Goal: Information Seeking & Learning: Learn about a topic

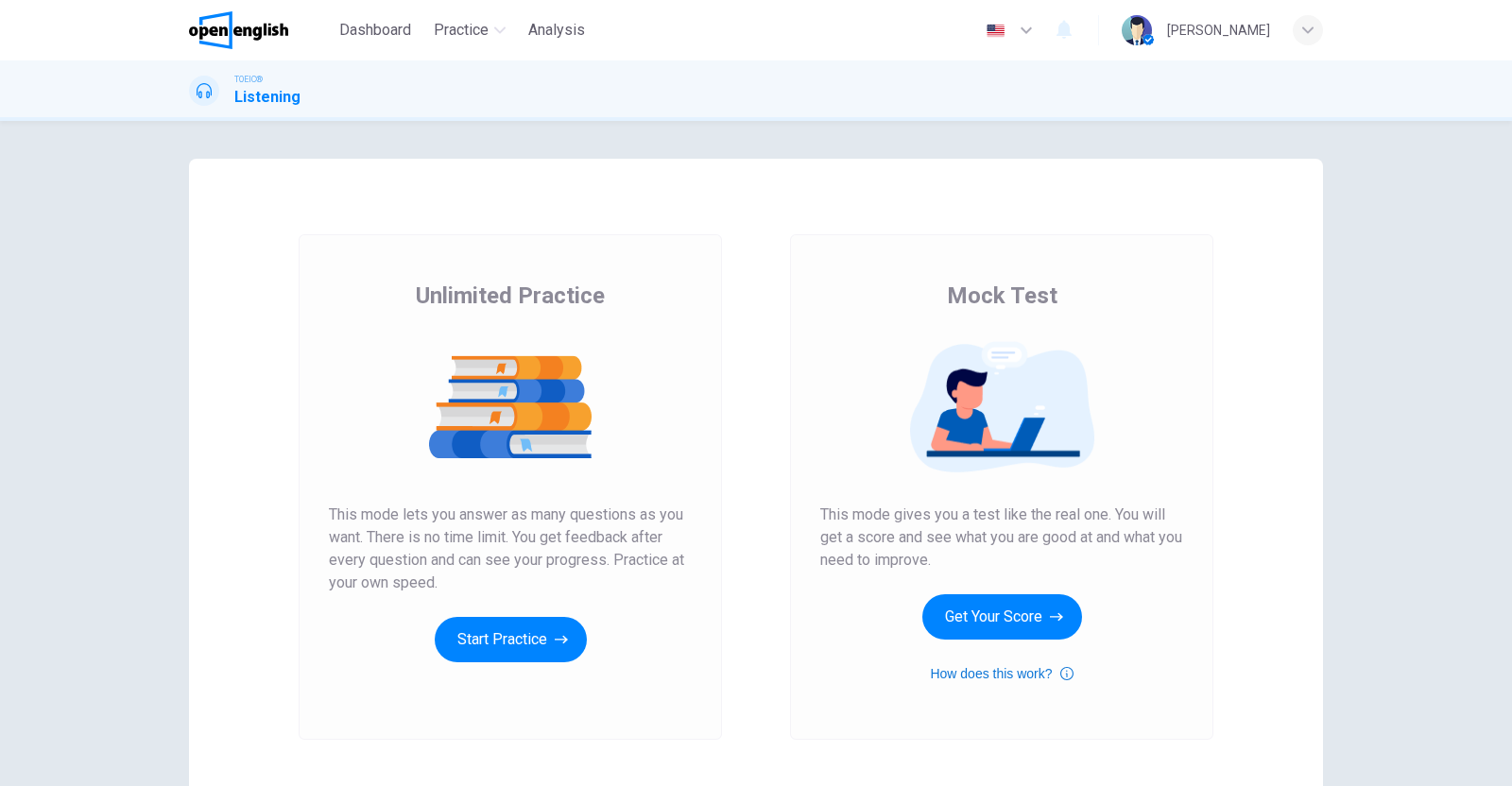
click at [1003, 666] on button "How does this work?" at bounding box center [1001, 673] width 143 height 23
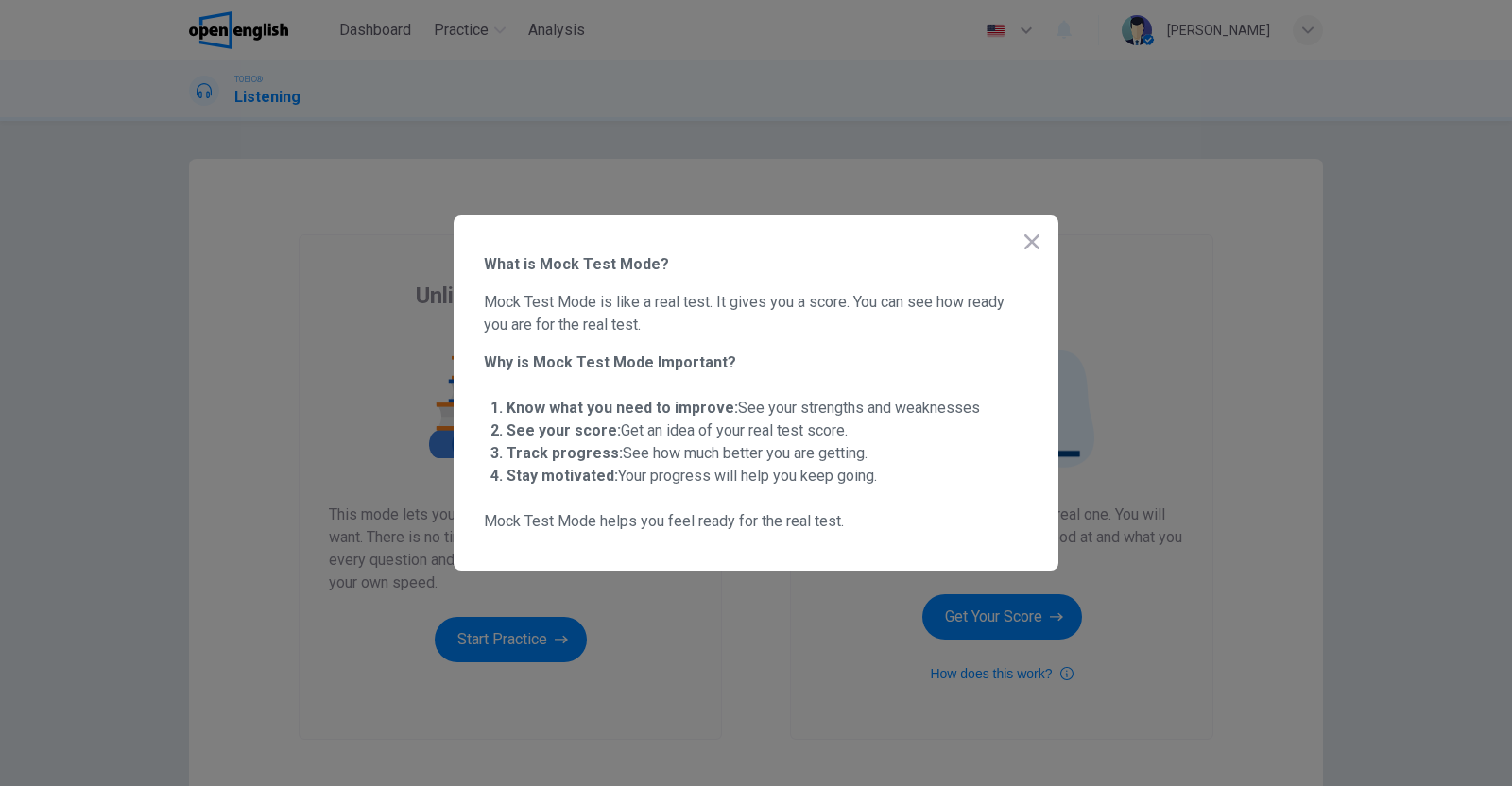
click at [1029, 237] on icon "button" at bounding box center [1031, 241] width 15 height 15
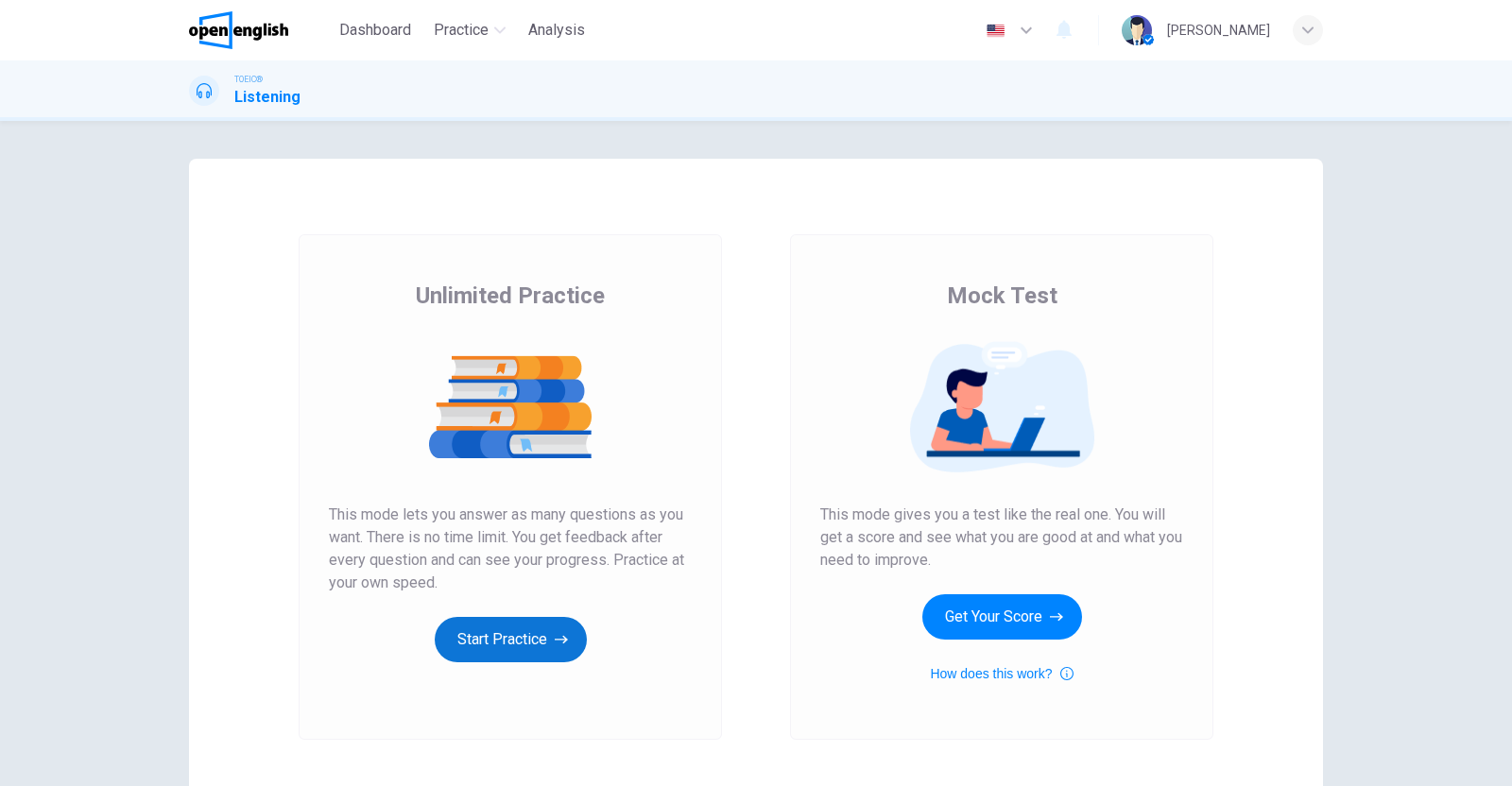
click at [544, 648] on button "Start Practice" at bounding box center [511, 639] width 152 height 45
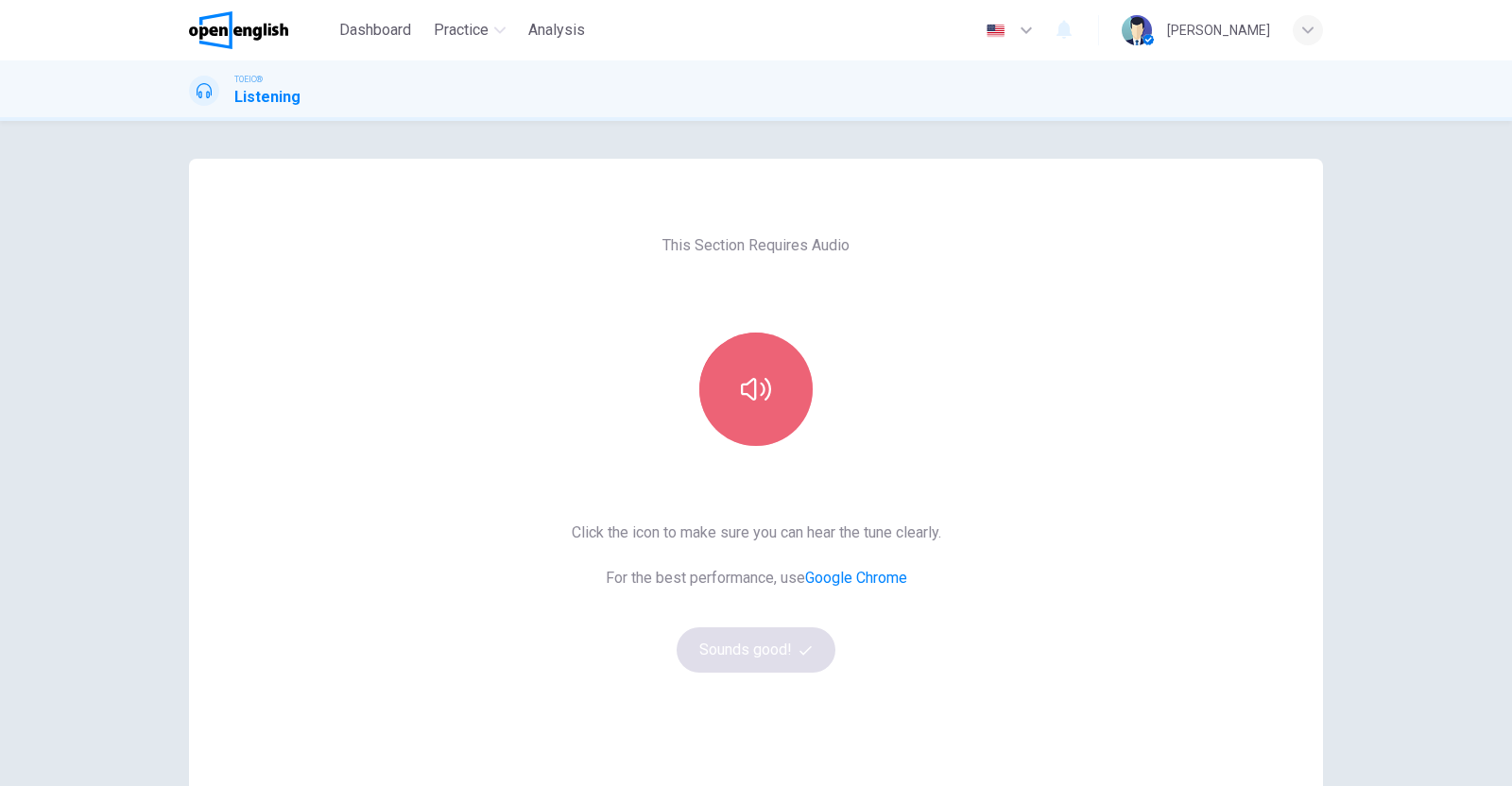
click at [770, 388] on button "button" at bounding box center [755, 389] width 113 height 113
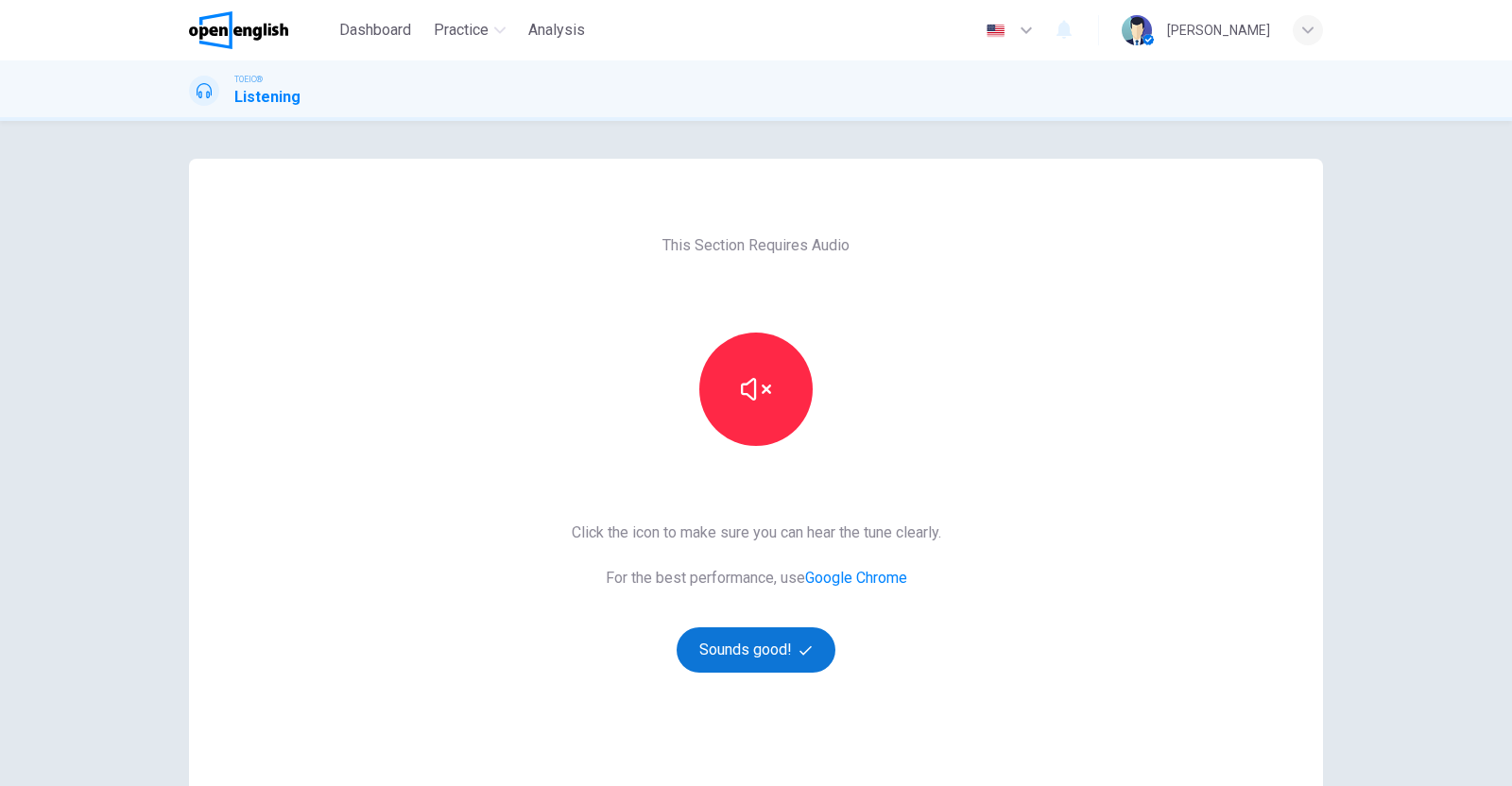
click at [729, 643] on button "Sounds good!" at bounding box center [756, 649] width 159 height 45
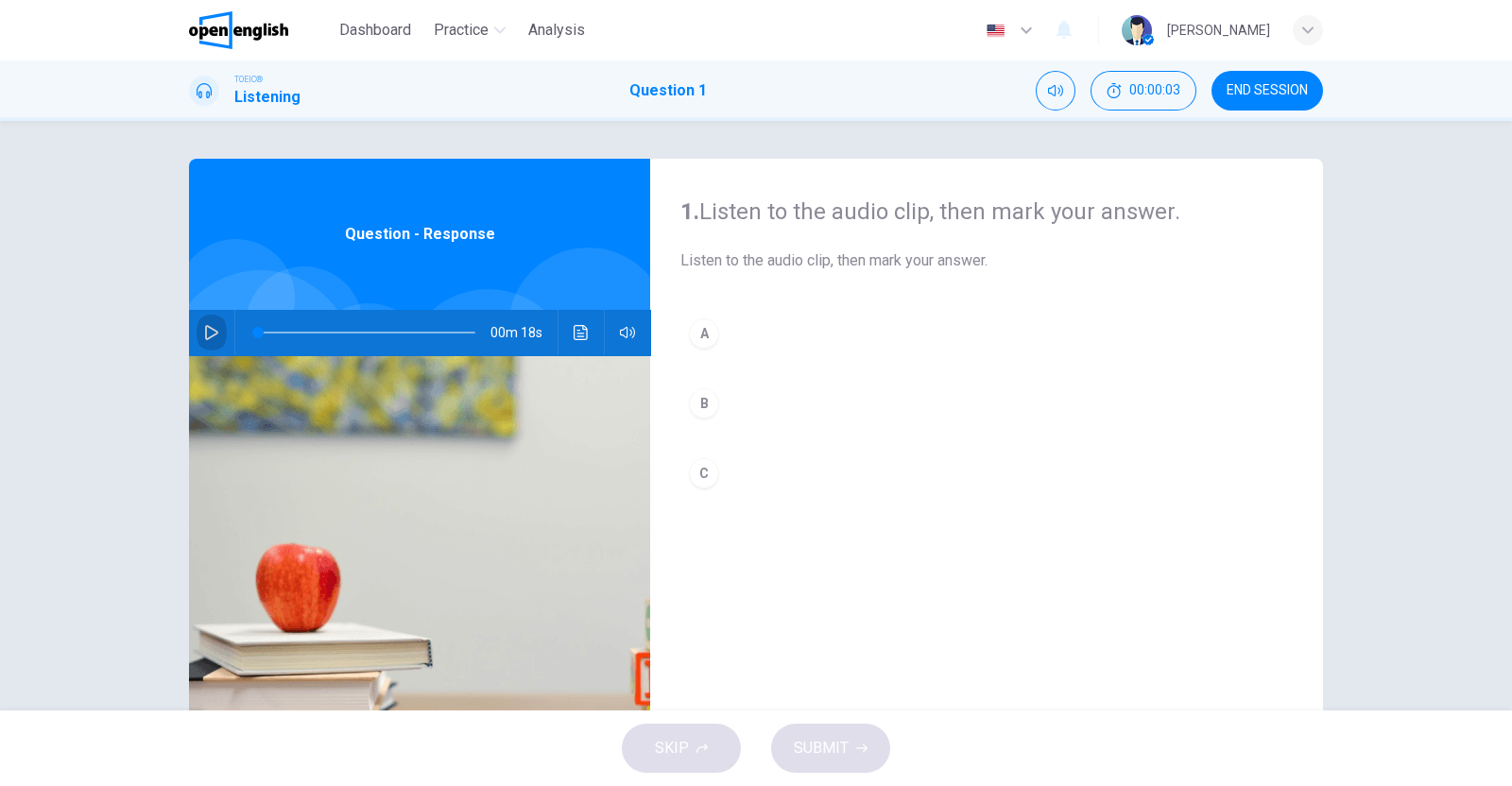
click at [197, 334] on button "button" at bounding box center [212, 332] width 30 height 45
click at [574, 335] on icon "Click to see the audio transcription" at bounding box center [581, 332] width 15 height 15
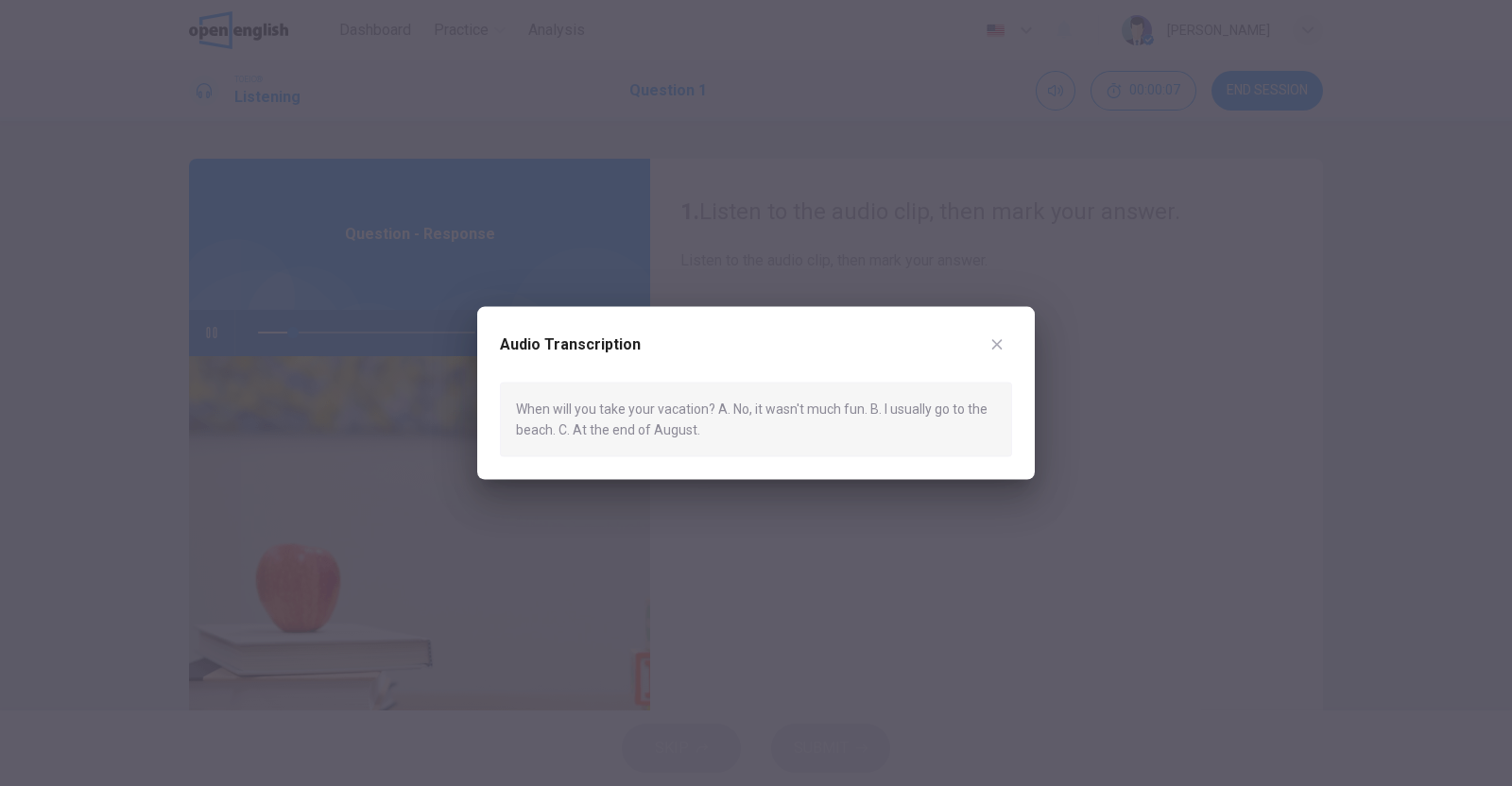
click at [997, 333] on button "button" at bounding box center [997, 345] width 30 height 30
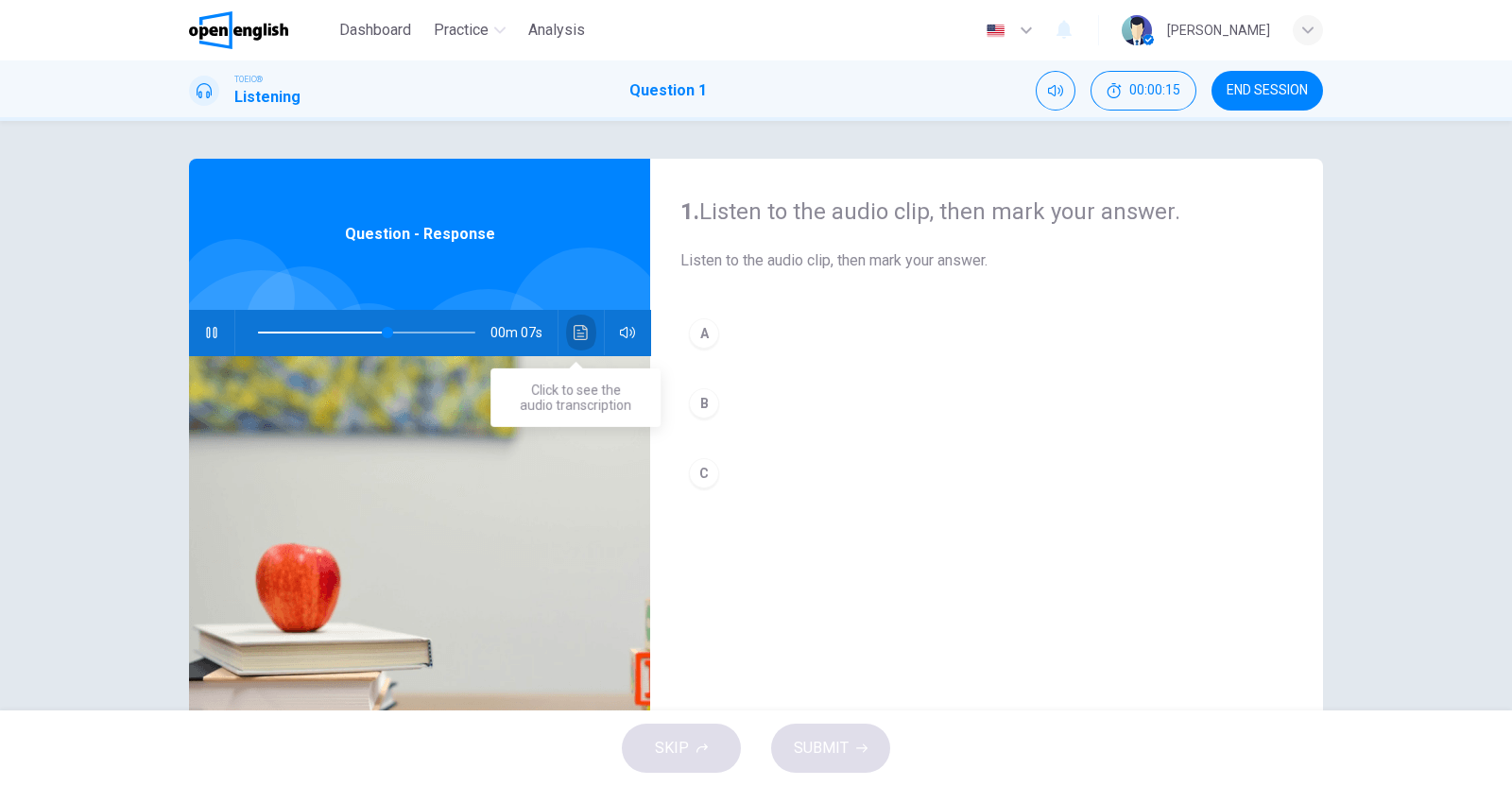
click at [574, 334] on icon "Click to see the audio transcription" at bounding box center [581, 332] width 15 height 15
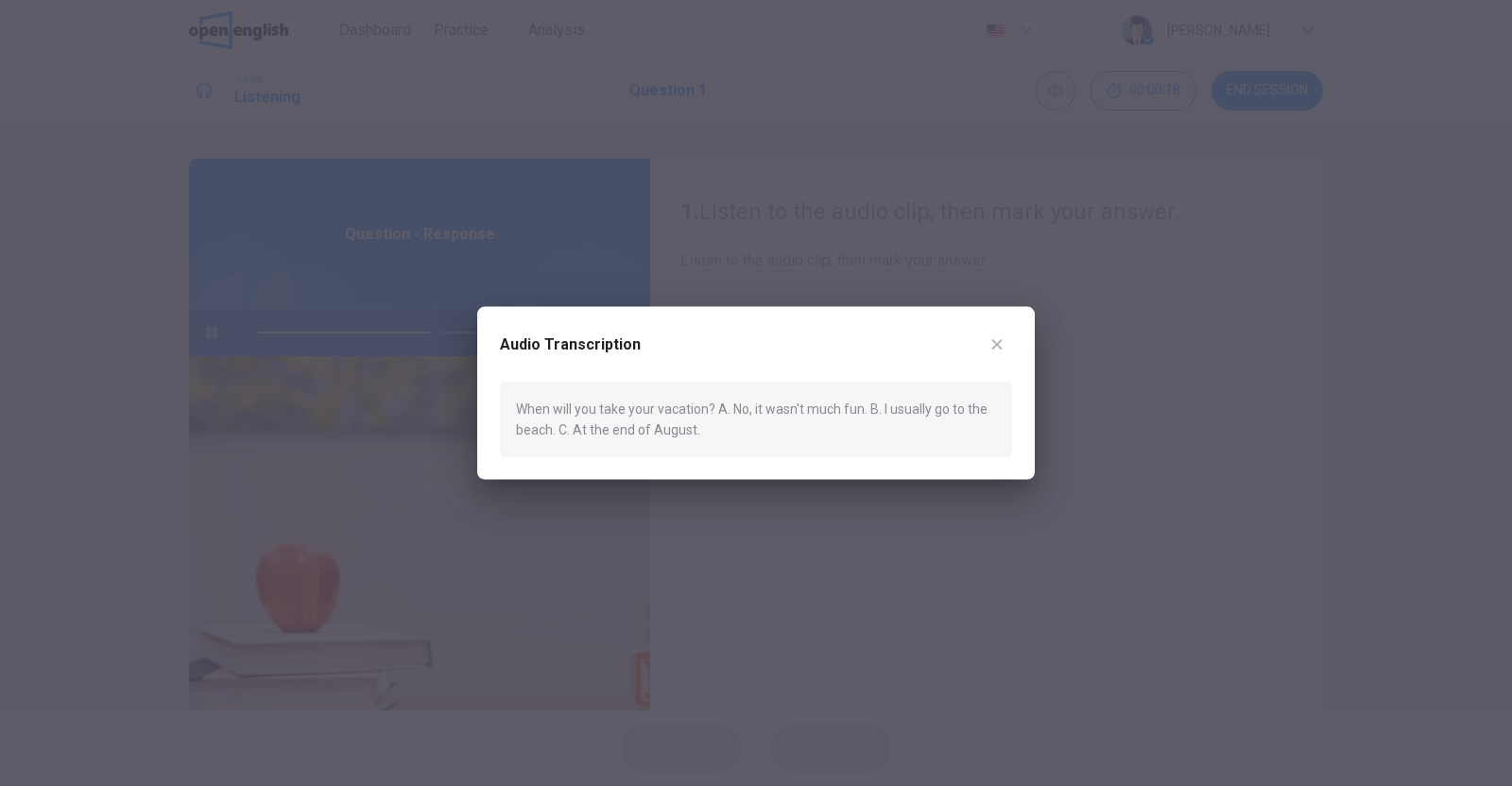
click at [1003, 342] on icon "button" at bounding box center [996, 344] width 15 height 15
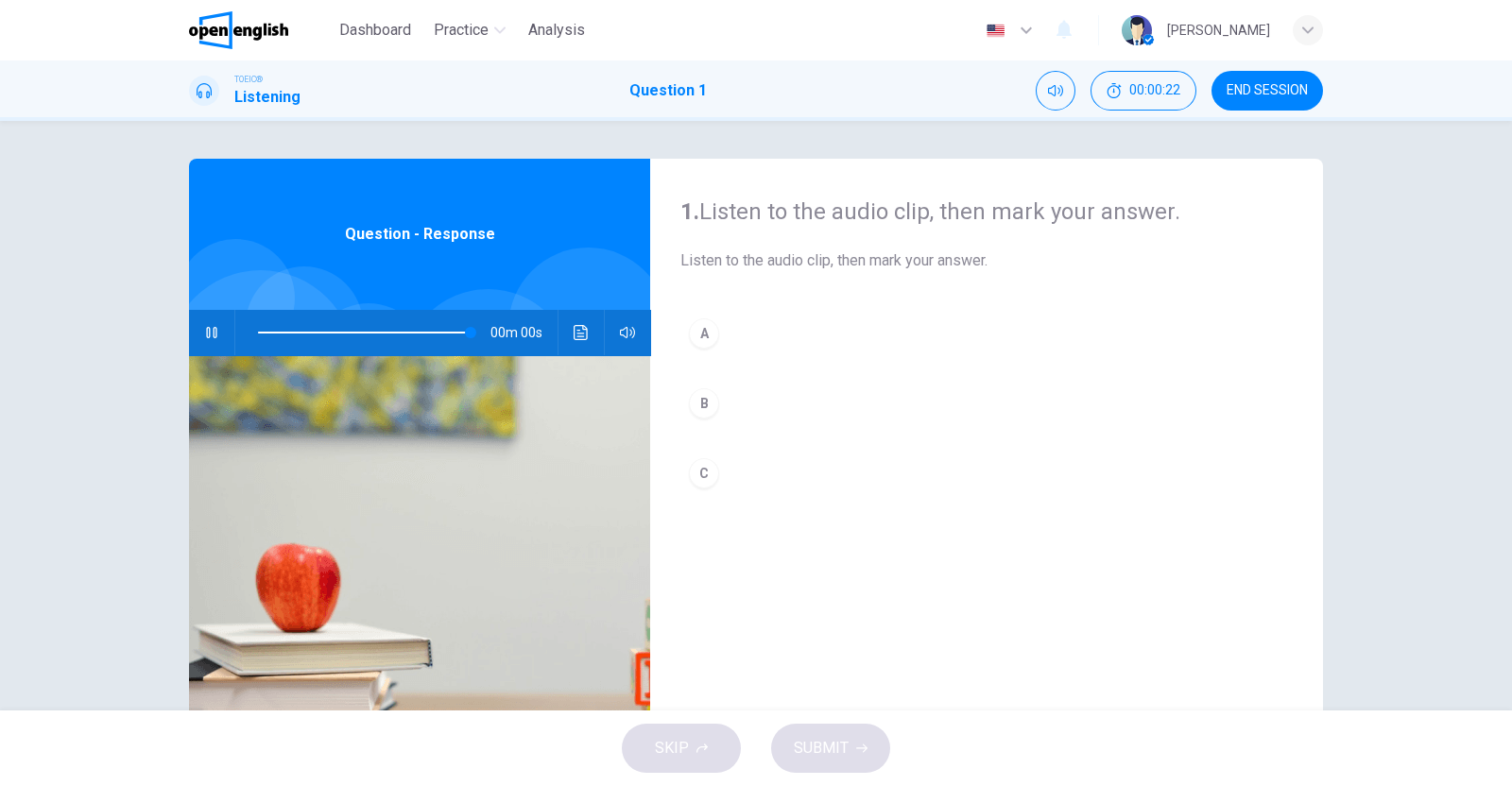
type input "*"
click at [702, 396] on div "B" at bounding box center [704, 403] width 30 height 30
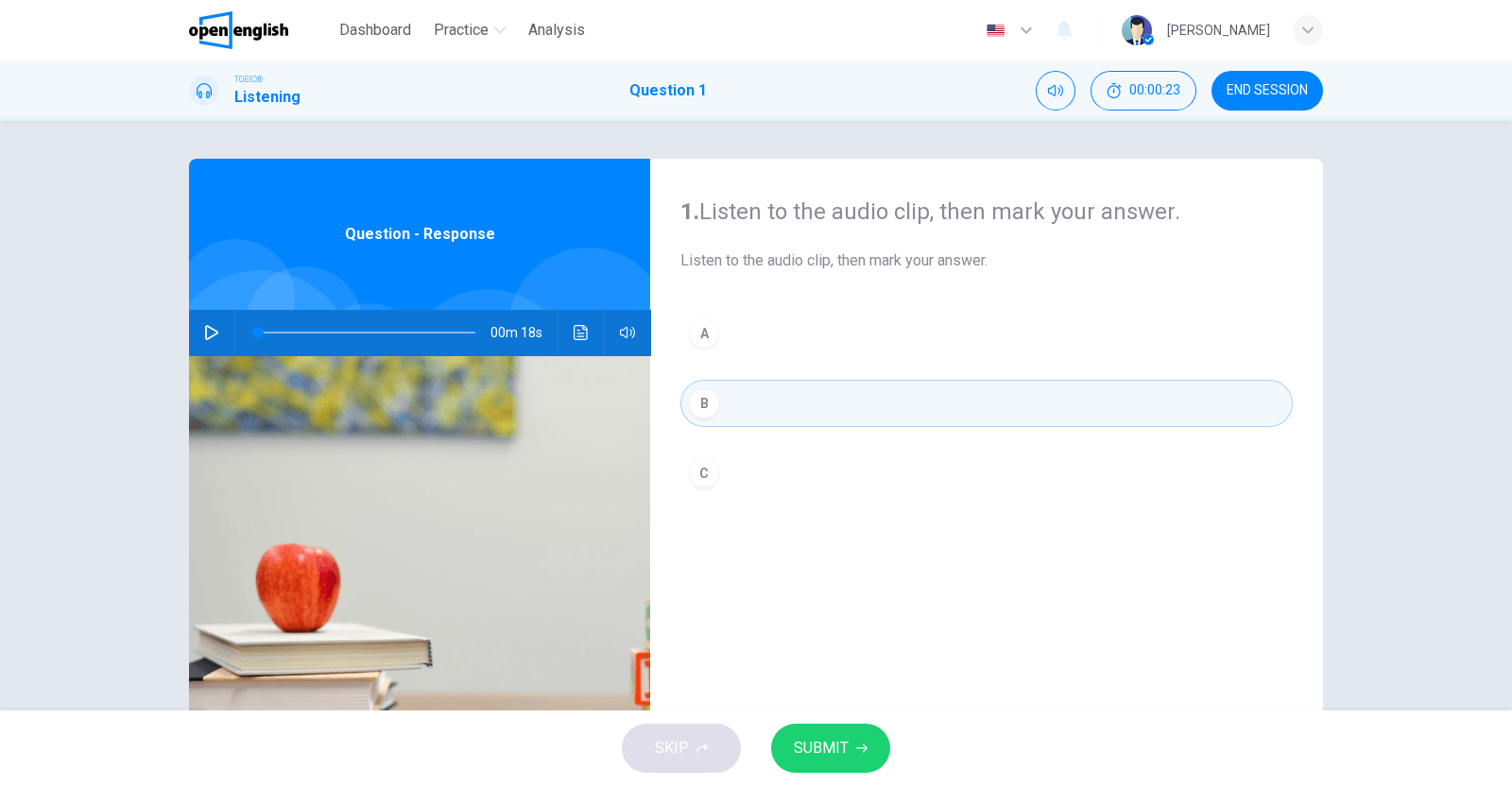
click at [836, 753] on span "SUBMIT" at bounding box center [821, 748] width 55 height 26
